Goal: Contribute content

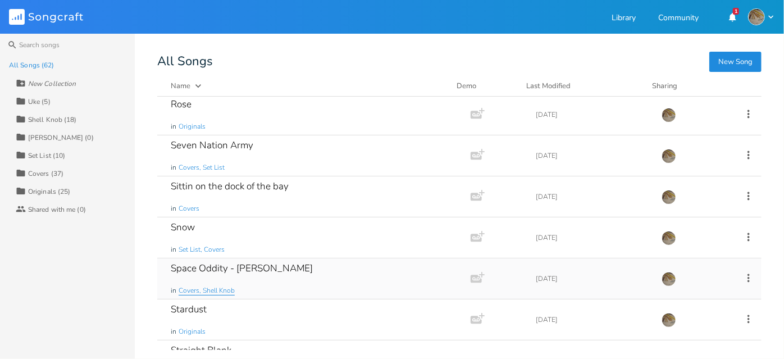
scroll to position [1684, 0]
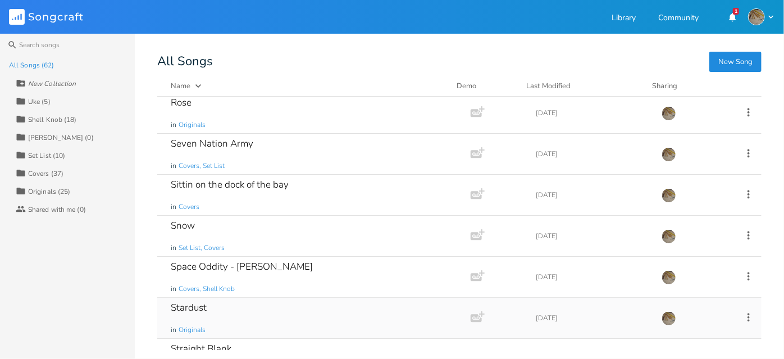
click at [226, 303] on div "Stardust in Originals" at bounding box center [312, 318] width 282 height 40
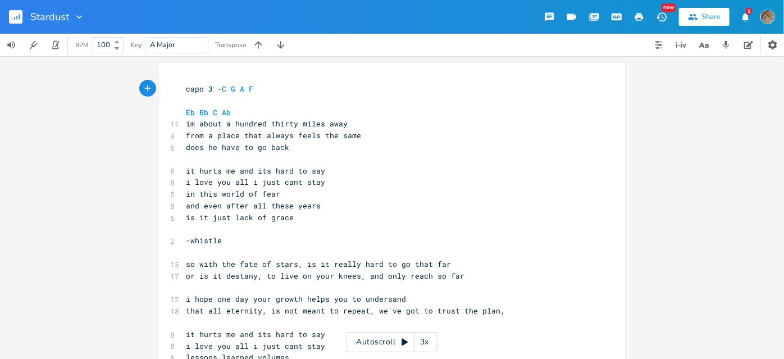
click at [19, 15] on icon "button" at bounding box center [19, 17] width 1 height 6
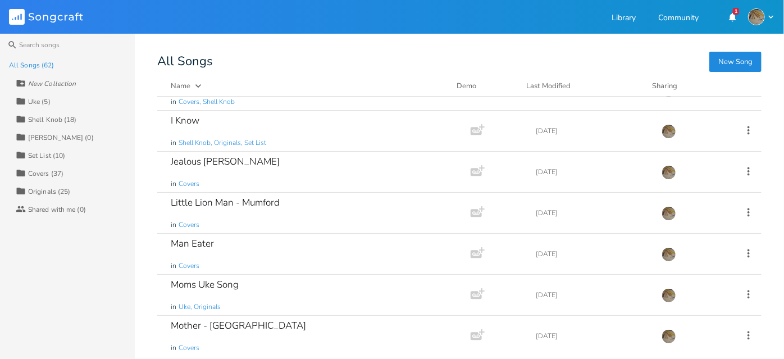
scroll to position [1021, 0]
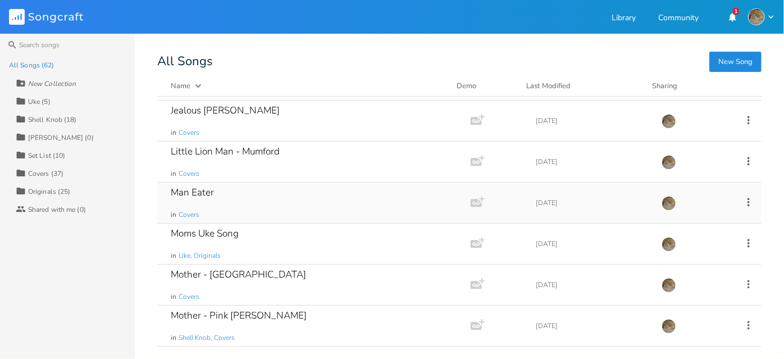
click at [260, 209] on div "Man Eater in Covers" at bounding box center [312, 202] width 282 height 40
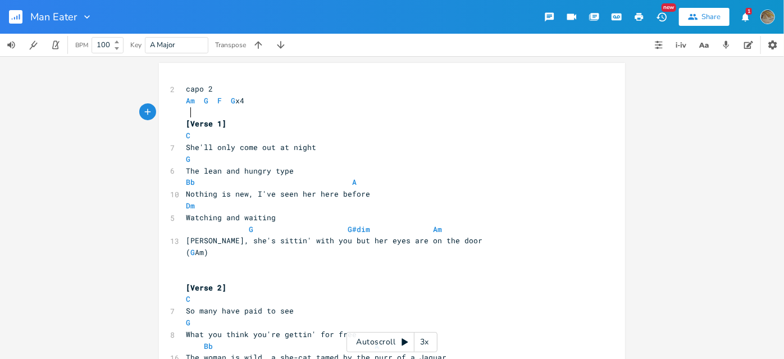
click at [230, 112] on pre at bounding box center [386, 113] width 405 height 12
click at [186, 98] on span "Am" at bounding box center [190, 100] width 9 height 11
click at [184, 98] on pre "Am G F G x4" at bounding box center [386, 101] width 405 height 12
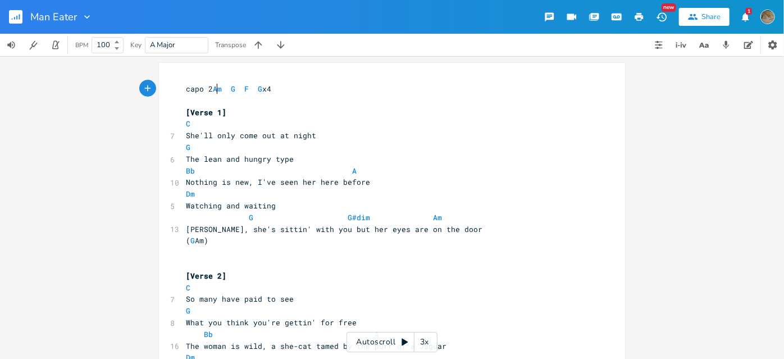
scroll to position [0, 1]
click at [302, 122] on pre "C" at bounding box center [386, 124] width 405 height 12
click at [301, 104] on pre at bounding box center [386, 101] width 405 height 12
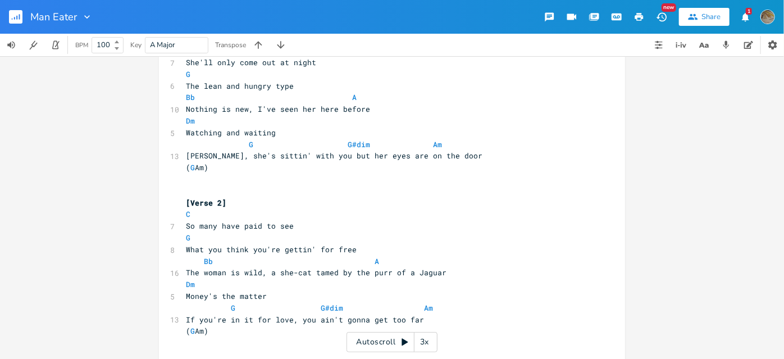
scroll to position [0, 0]
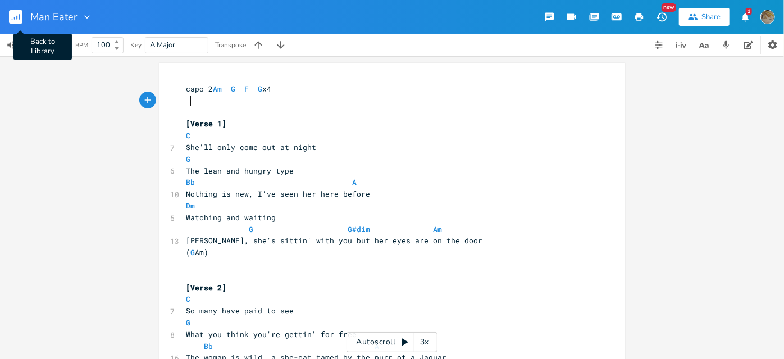
click at [13, 15] on rect "button" at bounding box center [15, 16] width 13 height 13
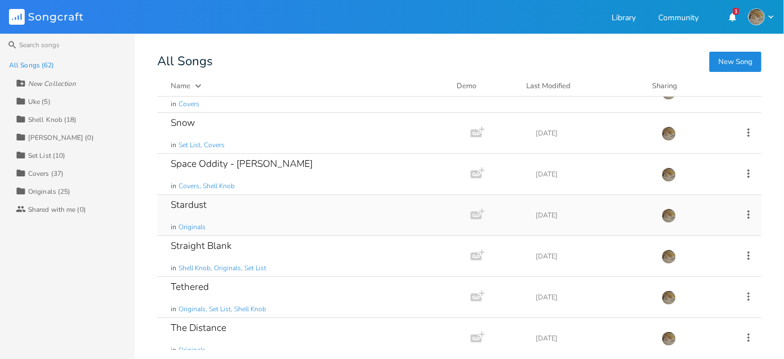
scroll to position [2277, 0]
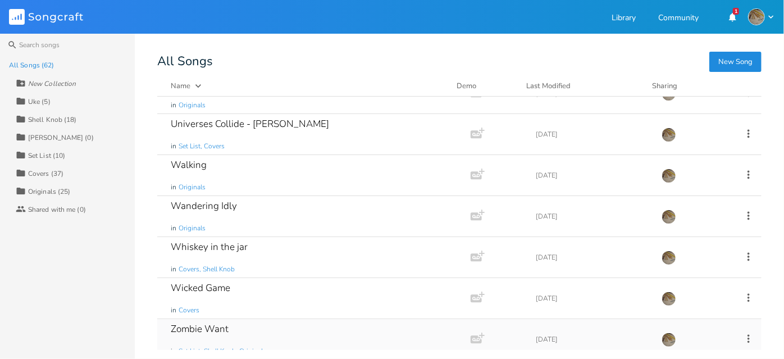
click at [263, 319] on div "Zombie Want in Set List, Shell Knob, Originals" at bounding box center [312, 339] width 282 height 40
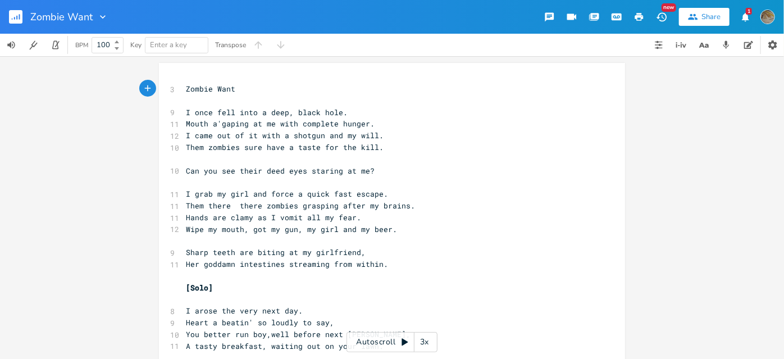
click at [230, 94] on pre "Zombie Want" at bounding box center [386, 89] width 405 height 12
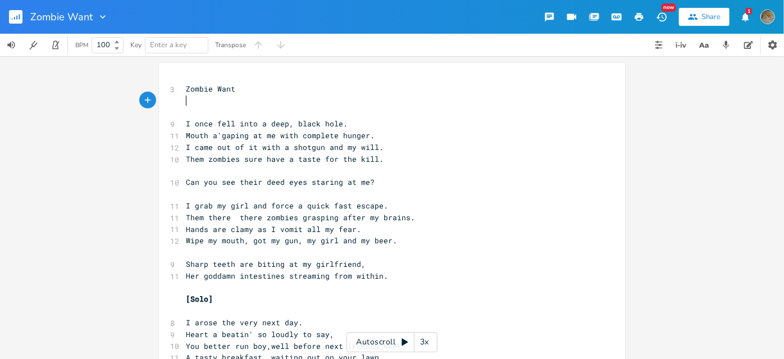
scroll to position [0, 3]
type textarea "E"
click at [208, 134] on li "Em" at bounding box center [200, 137] width 34 height 12
type textarea "B"
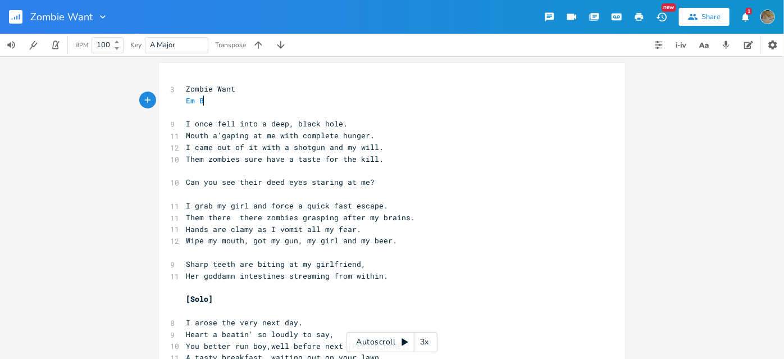
scroll to position [0, 6]
click at [193, 100] on span "Em B" at bounding box center [195, 100] width 18 height 10
click at [204, 103] on pre "E B" at bounding box center [386, 101] width 405 height 12
type textarea "A B"
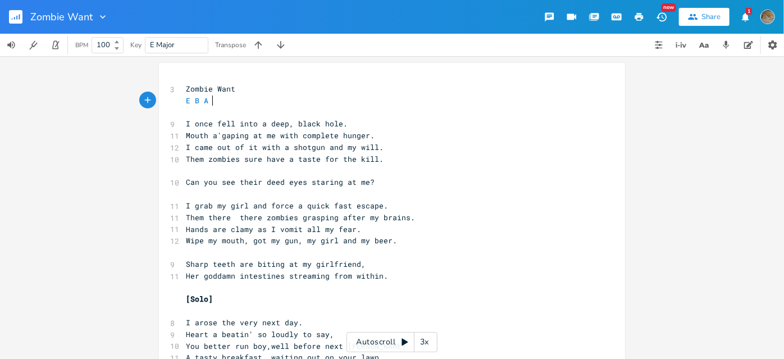
scroll to position [0, 13]
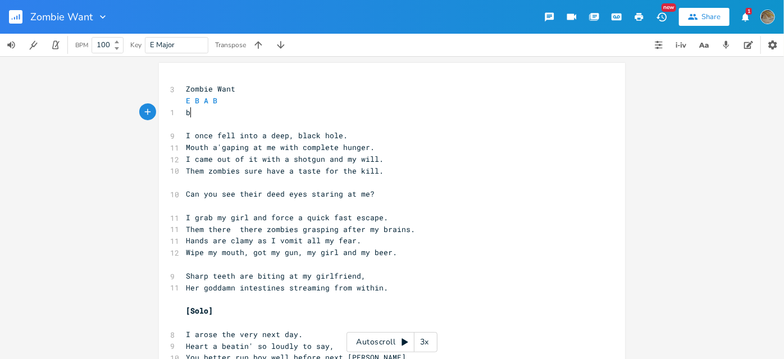
type textarea "b"
type textarea "[PERSON_NAME]"
type textarea "A,"
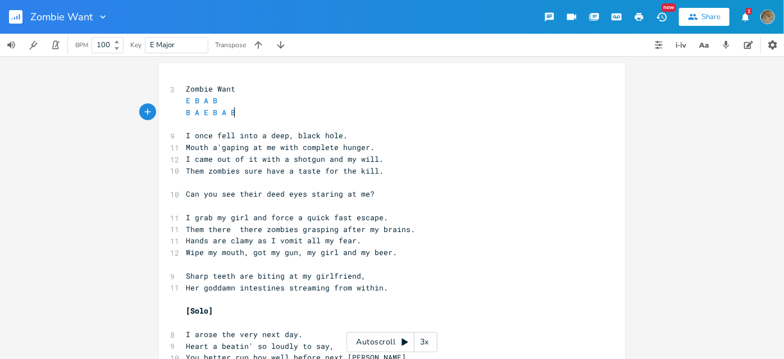
scroll to position [0, 6]
type textarea "B"
type textarea "-"
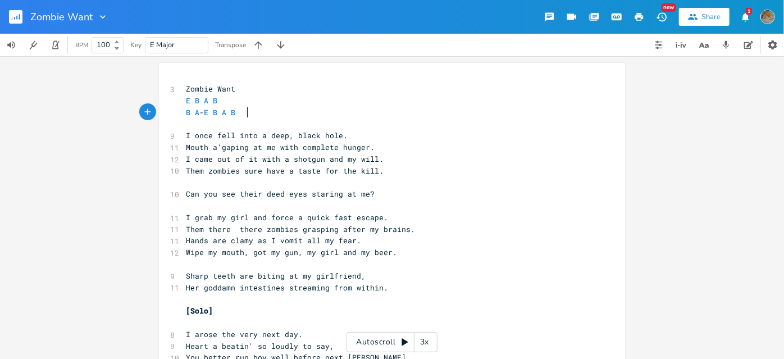
click at [242, 107] on span "B A - E B A B" at bounding box center [215, 112] width 58 height 10
type textarea ", E B A B"
click at [184, 111] on pre "B A - E B A B , E B A B" at bounding box center [386, 113] width 405 height 12
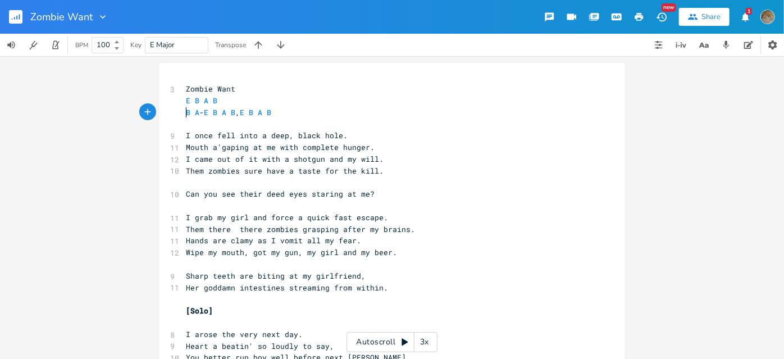
click at [184, 111] on pre "B A - E B A B , E B A B" at bounding box center [386, 113] width 405 height 12
type textarea "chruce"
type textarea "orus"
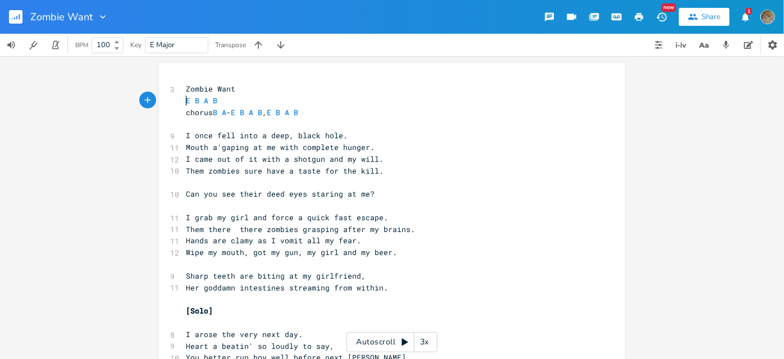
click at [184, 98] on pre "E B A B" at bounding box center [386, 101] width 405 height 12
type textarea "verse"
click at [432, 207] on pre "​" at bounding box center [386, 206] width 405 height 12
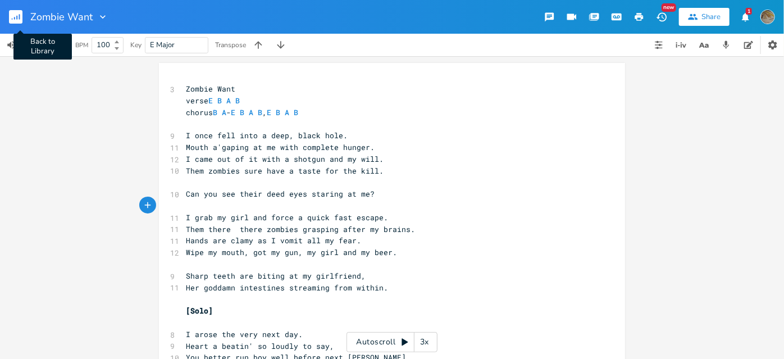
click at [22, 10] on icon "button" at bounding box center [15, 16] width 13 height 13
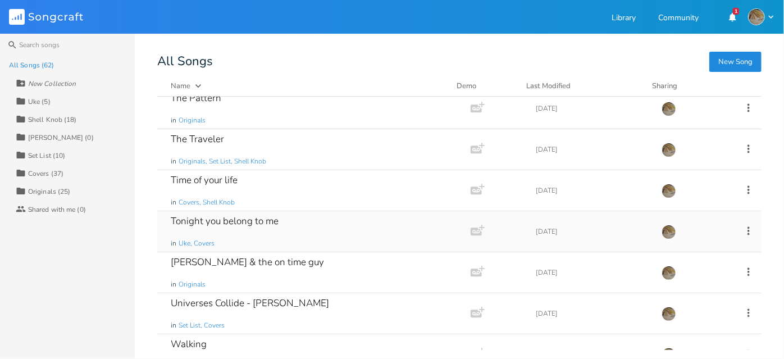
scroll to position [1990, 0]
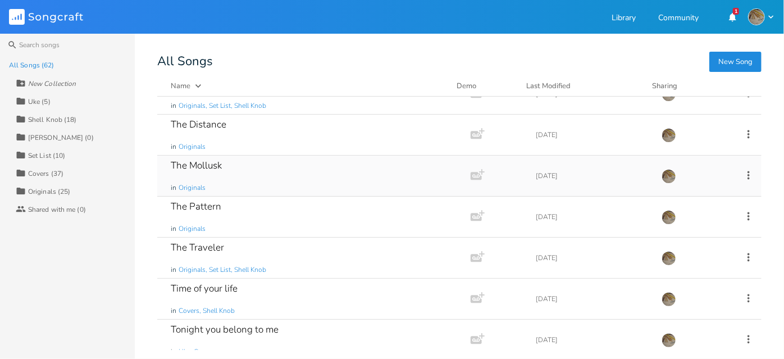
click at [251, 171] on div "The Mollusk in Originals" at bounding box center [312, 175] width 282 height 40
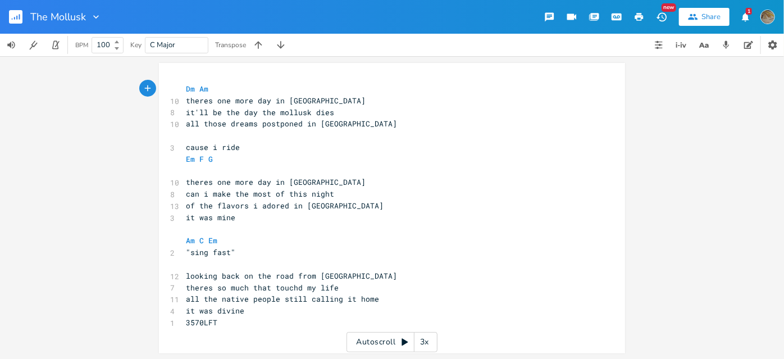
click at [226, 251] on span ""sing fast"" at bounding box center [210, 252] width 49 height 10
type textarea "and incohernet"
click at [334, 260] on pre "​" at bounding box center [386, 264] width 405 height 12
click at [274, 251] on span ""sing fast and incohernet"" at bounding box center [244, 252] width 117 height 10
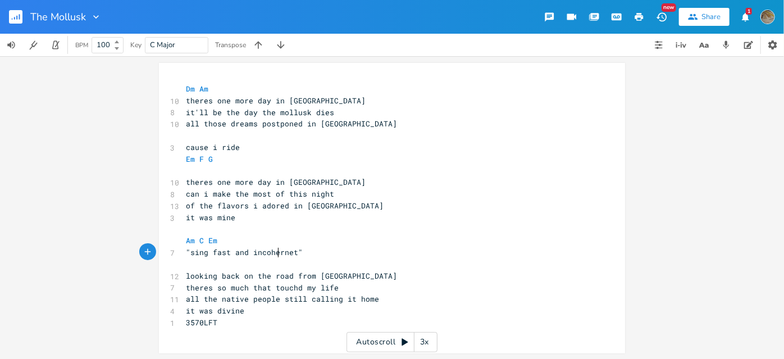
click at [274, 252] on span ""sing fast and incohernet"" at bounding box center [244, 252] width 117 height 10
click at [238, 251] on span ""sing fast and incohernet"" at bounding box center [244, 252] width 117 height 10
click at [235, 249] on span ""sing fast ad incohernet"" at bounding box center [242, 252] width 112 height 10
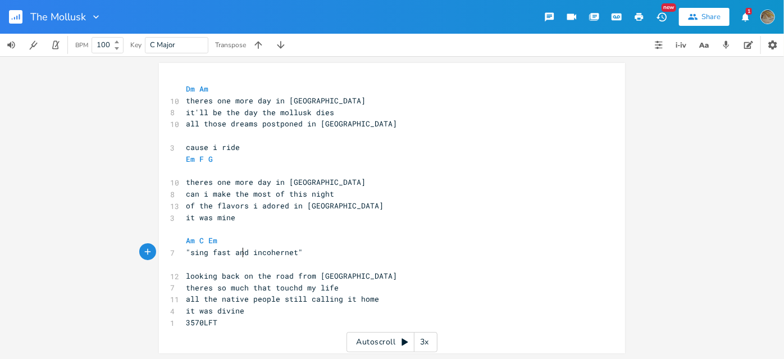
type textarea "n"
click at [289, 250] on span ""sing fast and incohernet"" at bounding box center [244, 252] width 117 height 10
type textarea "en"
click at [297, 253] on pre ""sing fast and incoherent"" at bounding box center [386, 252] width 405 height 12
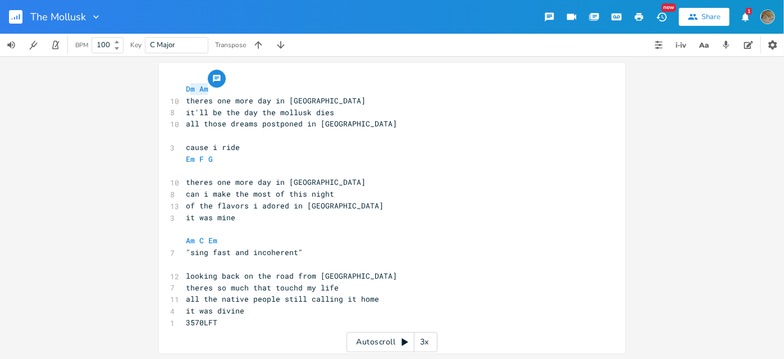
type textarea "Dm Am"
drag, startPoint x: 208, startPoint y: 93, endPoint x: 180, endPoint y: 88, distance: 28.6
click at [179, 87] on div "Dm Am x Dm Am 10 theres one more day in [GEOGRAPHIC_DATA] 8 it'll be the day th…" at bounding box center [392, 208] width 466 height 290
click at [189, 268] on pre "​" at bounding box center [386, 264] width 405 height 12
click at [319, 254] on pre ""sing fast and incoherent"" at bounding box center [386, 252] width 405 height 12
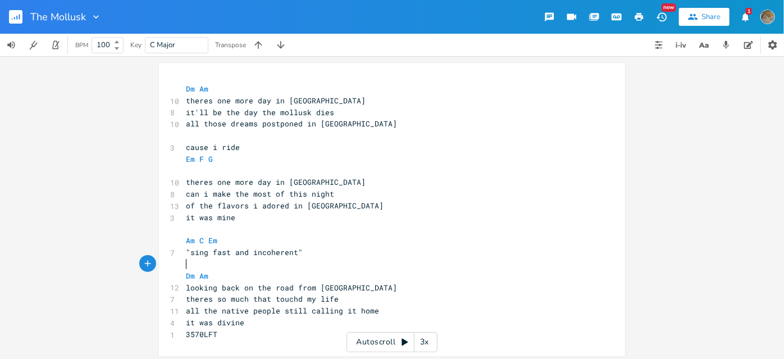
click at [349, 206] on pre "of the flavors i adored in [GEOGRAPHIC_DATA]" at bounding box center [386, 206] width 405 height 12
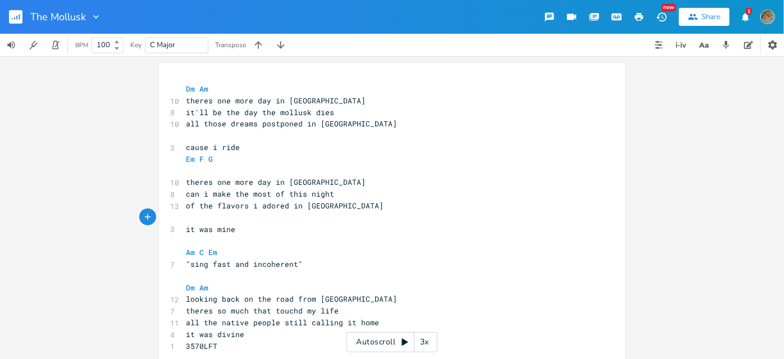
type textarea "G"
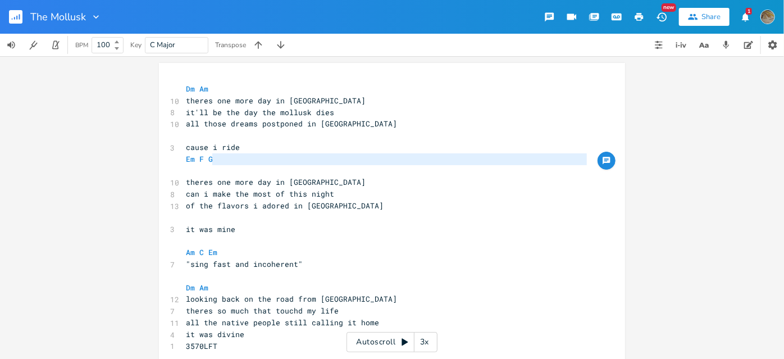
type textarea "Em F G"
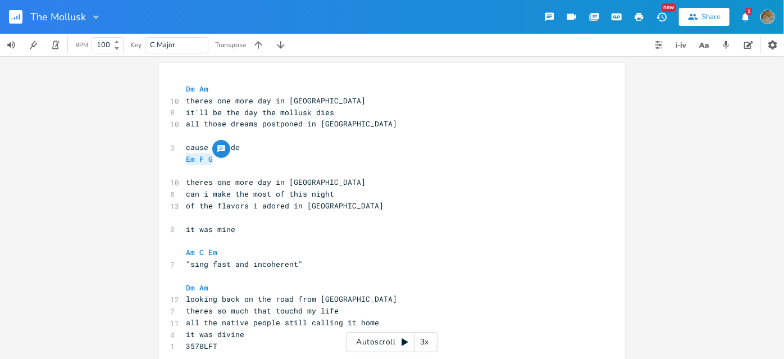
drag, startPoint x: 219, startPoint y: 162, endPoint x: 171, endPoint y: 155, distance: 48.7
click at [171, 155] on div "Em F G x Dm Am 10 theres one more day in [GEOGRAPHIC_DATA] 8 it'll be the day t…" at bounding box center [392, 215] width 466 height 304
click at [186, 224] on span "it was mine" at bounding box center [210, 229] width 49 height 10
click at [193, 216] on pre "​" at bounding box center [386, 218] width 405 height 12
click at [195, 232] on span "it was mine" at bounding box center [210, 229] width 49 height 10
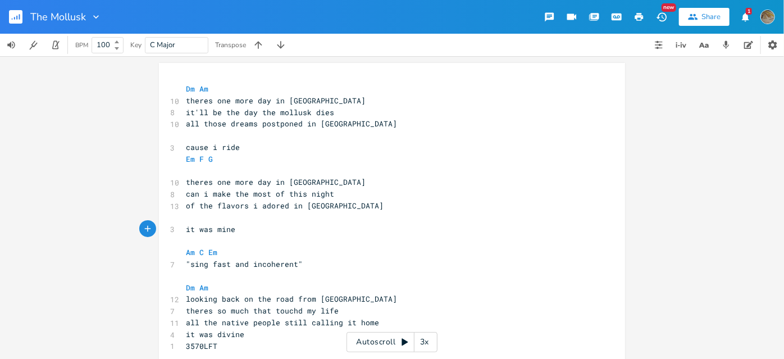
click at [191, 234] on pre "it was mine" at bounding box center [386, 229] width 405 height 12
click at [261, 236] on pre "​" at bounding box center [386, 241] width 405 height 12
click at [268, 232] on pre "it was mine" at bounding box center [386, 229] width 405 height 12
click at [235, 239] on pre "Em F G" at bounding box center [386, 241] width 405 height 12
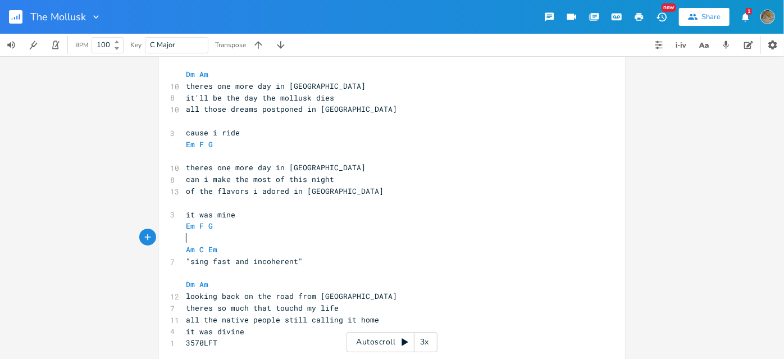
scroll to position [27, 0]
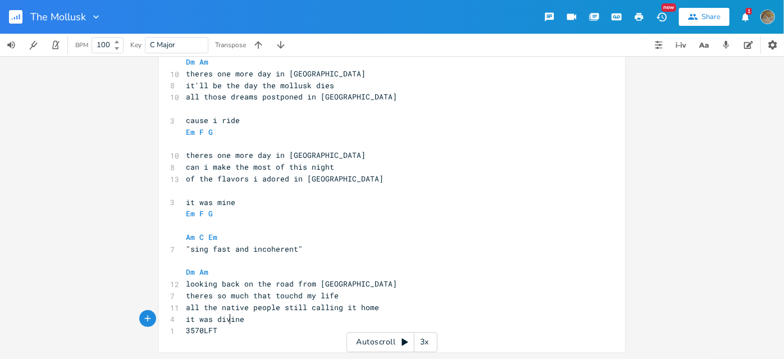
click at [227, 324] on pre "3570LFT" at bounding box center [386, 330] width 405 height 12
click at [221, 330] on pre "3570LFT" at bounding box center [386, 330] width 405 height 12
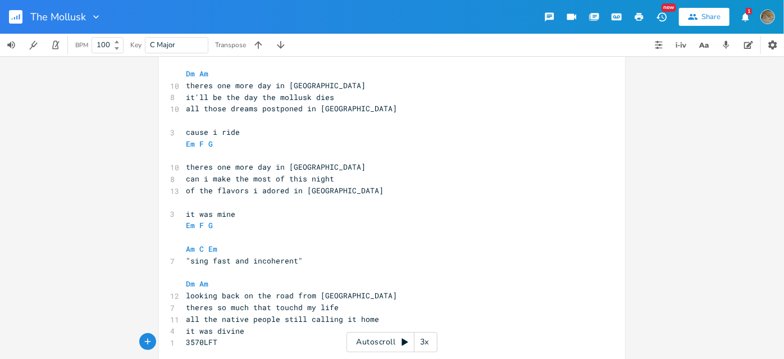
click at [314, 118] on pre "​" at bounding box center [386, 121] width 405 height 12
click at [13, 17] on rect "button" at bounding box center [15, 16] width 13 height 13
